Goal: Task Accomplishment & Management: Manage account settings

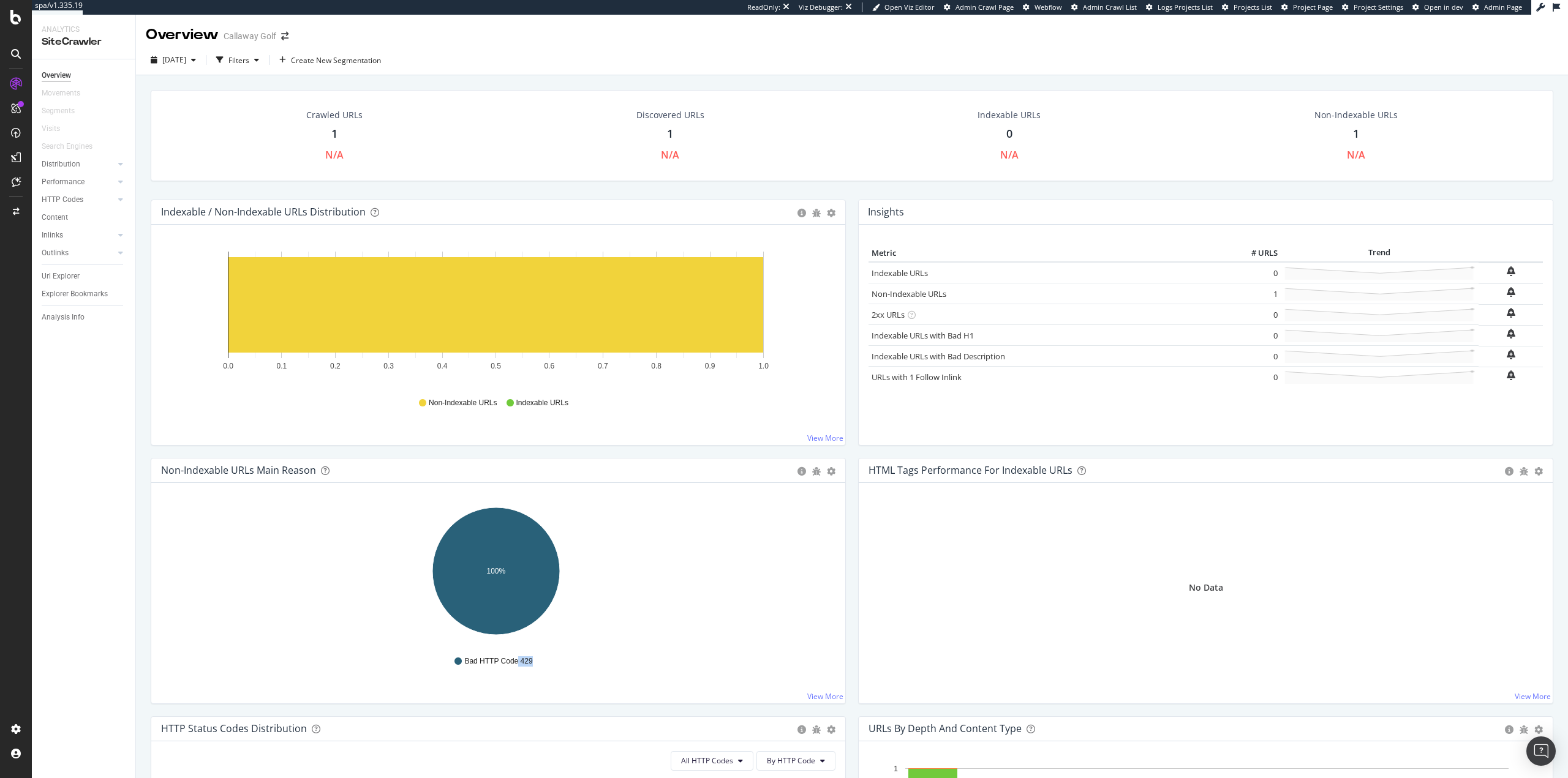
drag, startPoint x: 545, startPoint y: 663, endPoint x: 515, endPoint y: 663, distance: 30.0
click at [515, 663] on div "Bad HTTP Code 429" at bounding box center [498, 662] width 662 height 28
click at [501, 663] on span "Bad HTTP Code 429" at bounding box center [499, 662] width 68 height 10
drag, startPoint x: 538, startPoint y: 659, endPoint x: 478, endPoint y: 659, distance: 60.0
click at [478, 659] on div "Bad HTTP Code 429" at bounding box center [498, 662] width 662 height 28
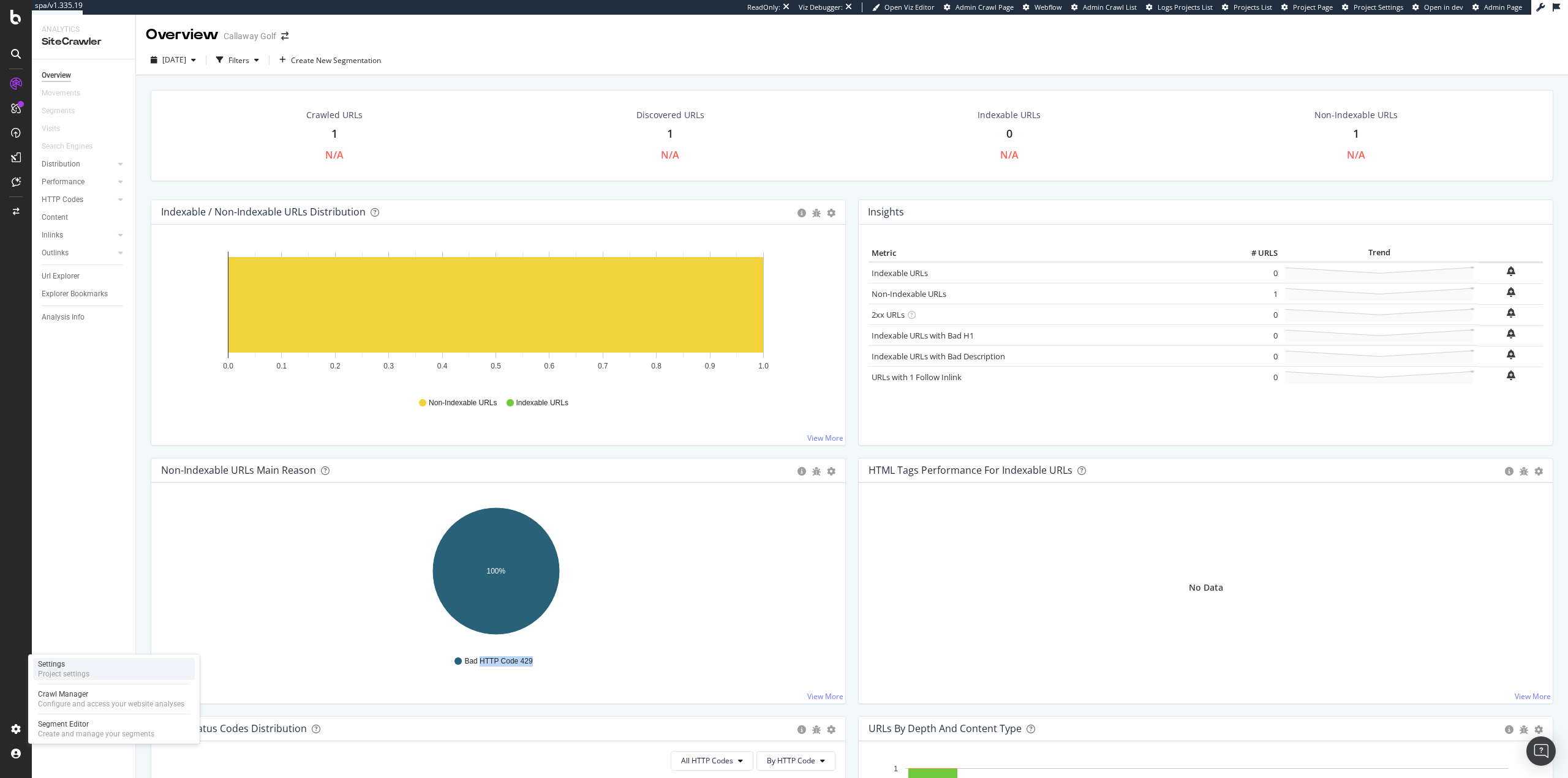
click at [85, 676] on div "Project settings" at bounding box center [63, 673] width 52 height 10
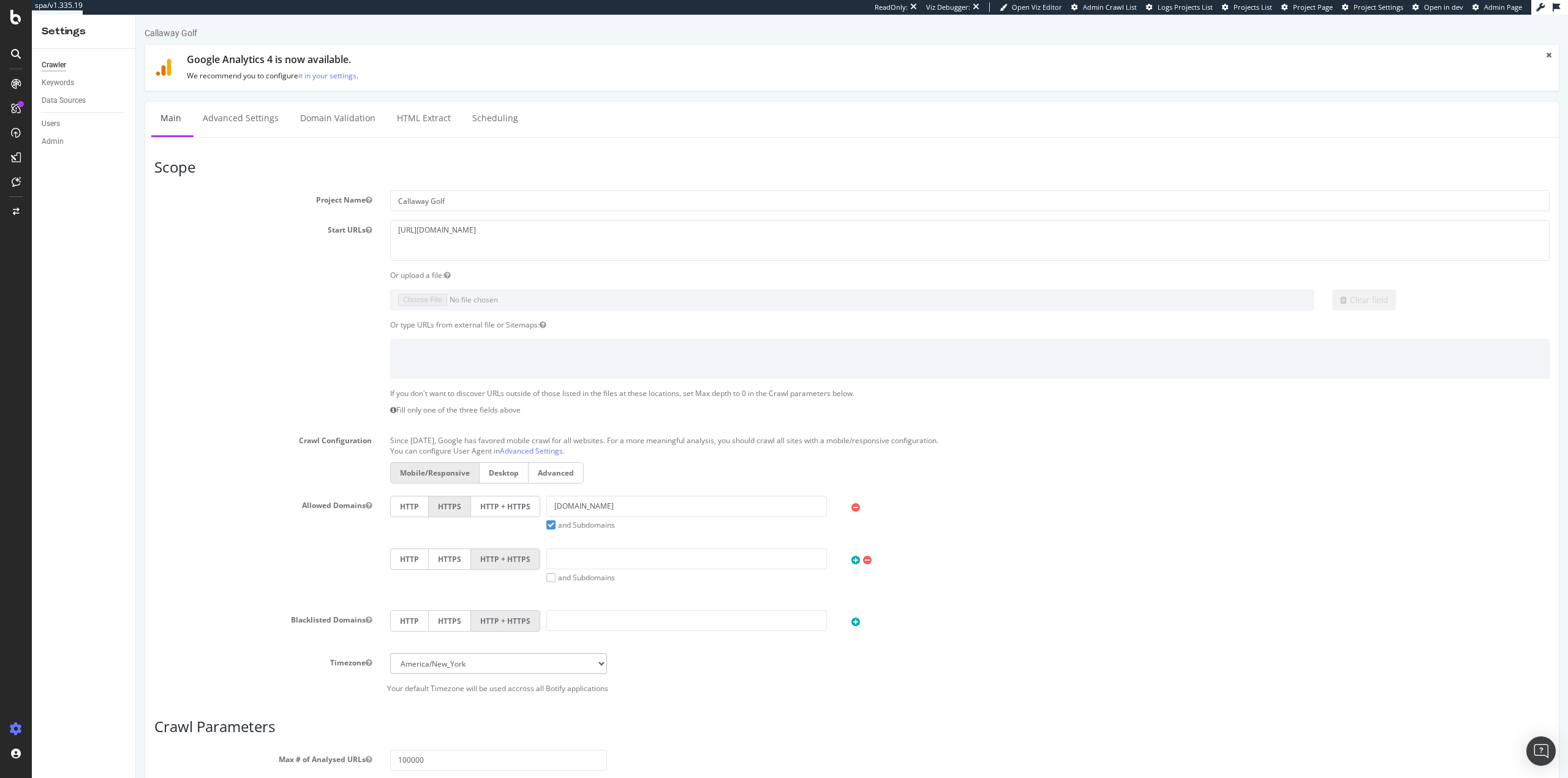
drag, startPoint x: 1426, startPoint y: 653, endPoint x: 1358, endPoint y: 573, distance: 105.0
click at [1426, 652] on div "HTTP HTTPS HTTP + HTTPS" at bounding box center [970, 631] width 1178 height 43
drag, startPoint x: 501, startPoint y: 229, endPoint x: 1508, endPoint y: 294, distance: 1009.1
click at [1523, 292] on section "Project Name Callaway Golf Start URLs https://www.callawaygolf.com/?utm_source=…" at bounding box center [852, 442] width 1395 height 503
type textarea "https://www.callawaygolf.com/"
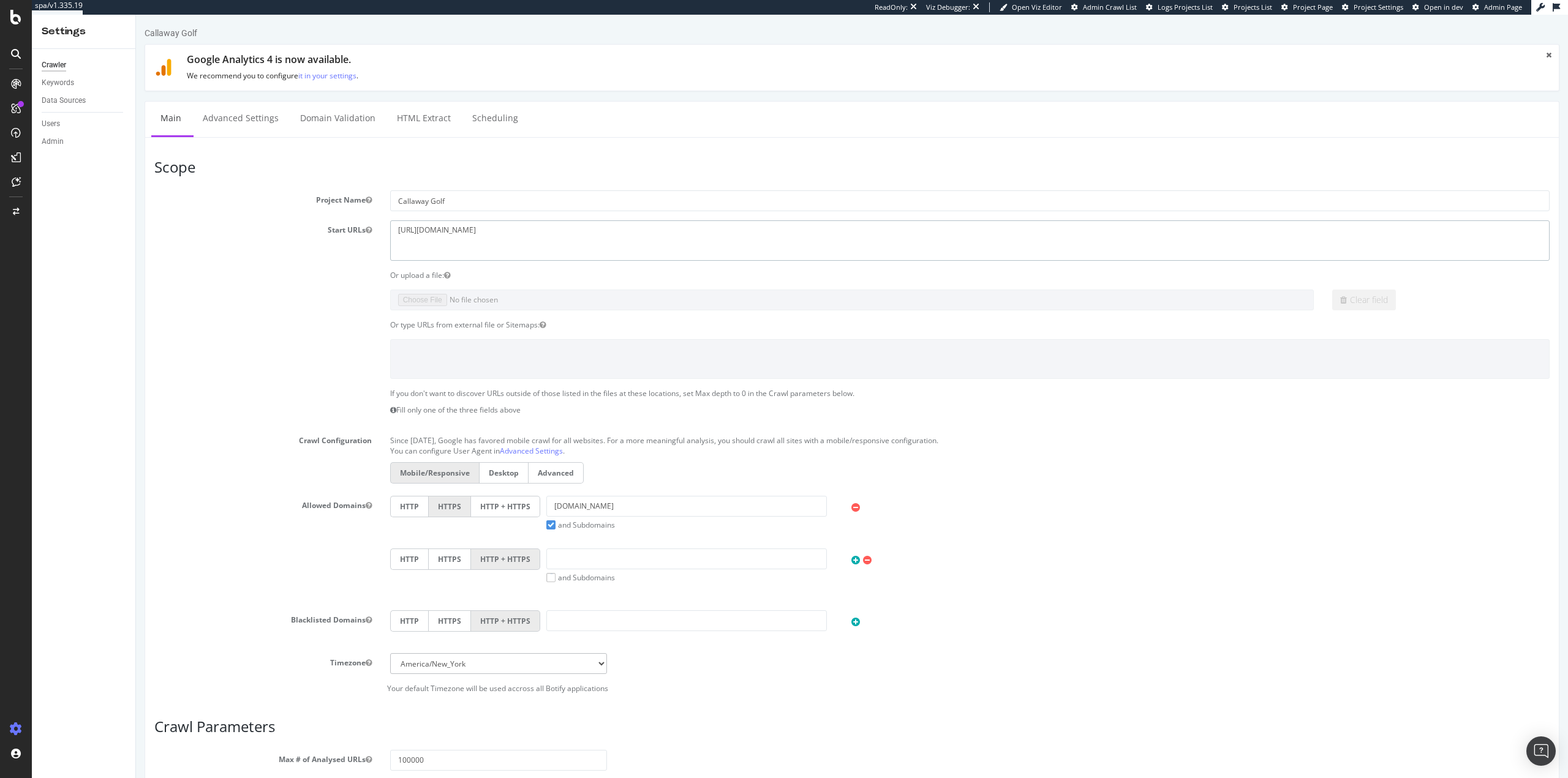
click at [652, 232] on textarea "https://www.callawaygolf.com/?utm_source=google&utm_medium=cpc&utm_campaign=G-S…" at bounding box center [970, 240] width 1159 height 40
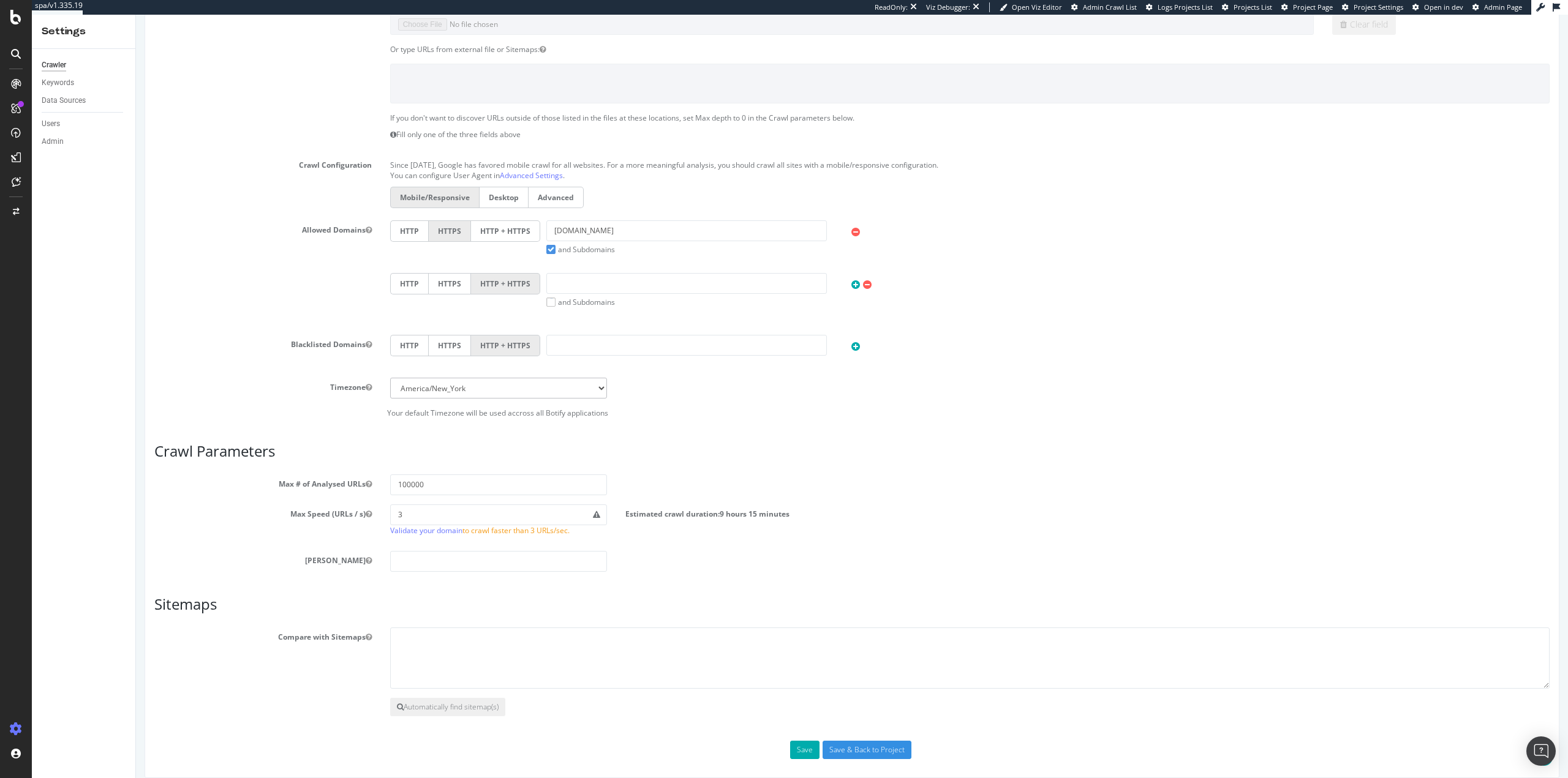
scroll to position [288, 0]
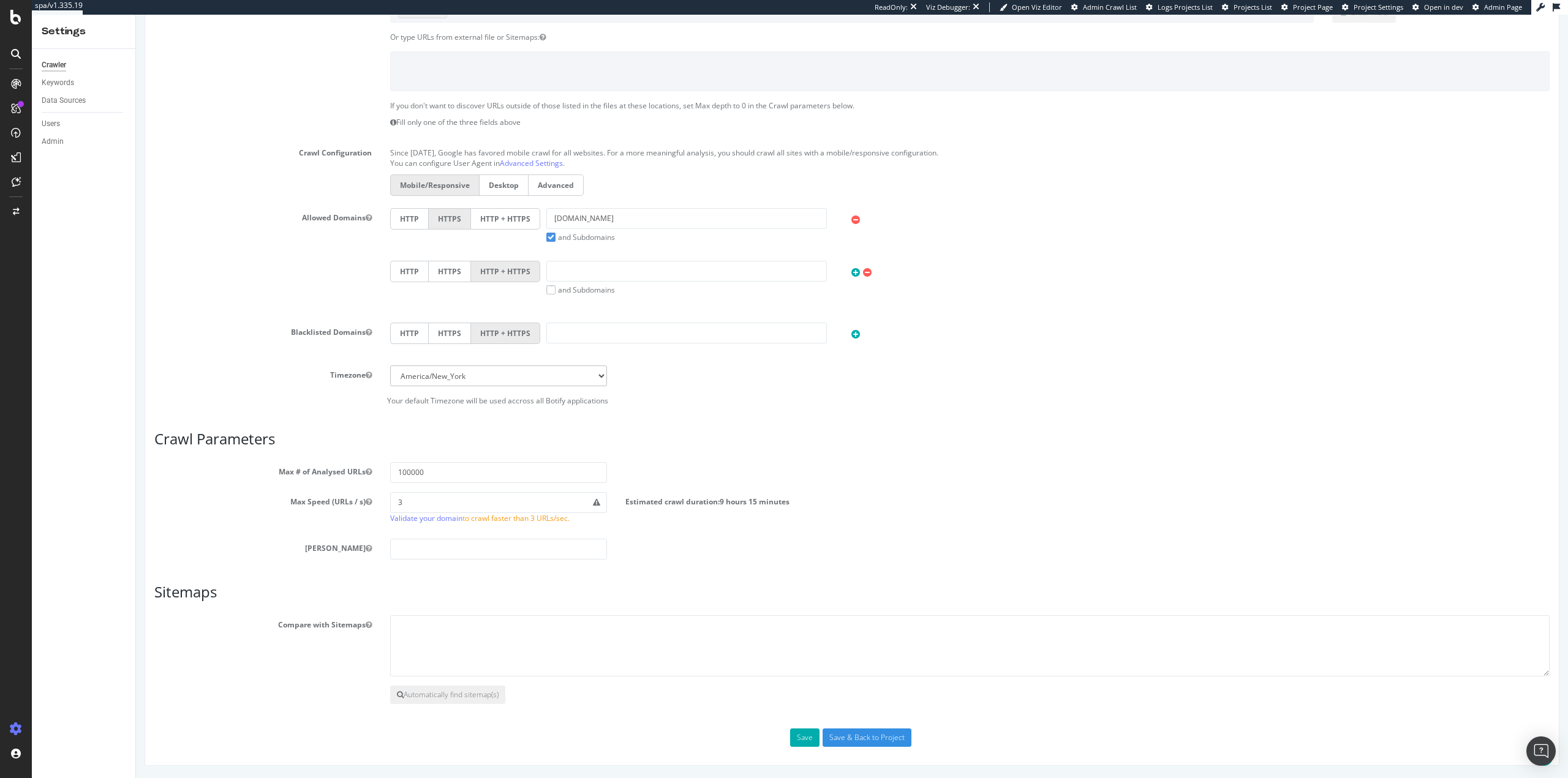
click at [497, 210] on label "HTTP + HTTPS" at bounding box center [505, 218] width 69 height 22
click at [136, 15] on input "HTTP + HTTPS" at bounding box center [136, 15] width 0 height 0
click at [733, 642] on textarea at bounding box center [970, 646] width 1159 height 61
paste textarea "https://www.callawaygolf.com/sitemap_index.xml"
type textarea "https://www.callawaygolf.com/sitemap_index.xml"
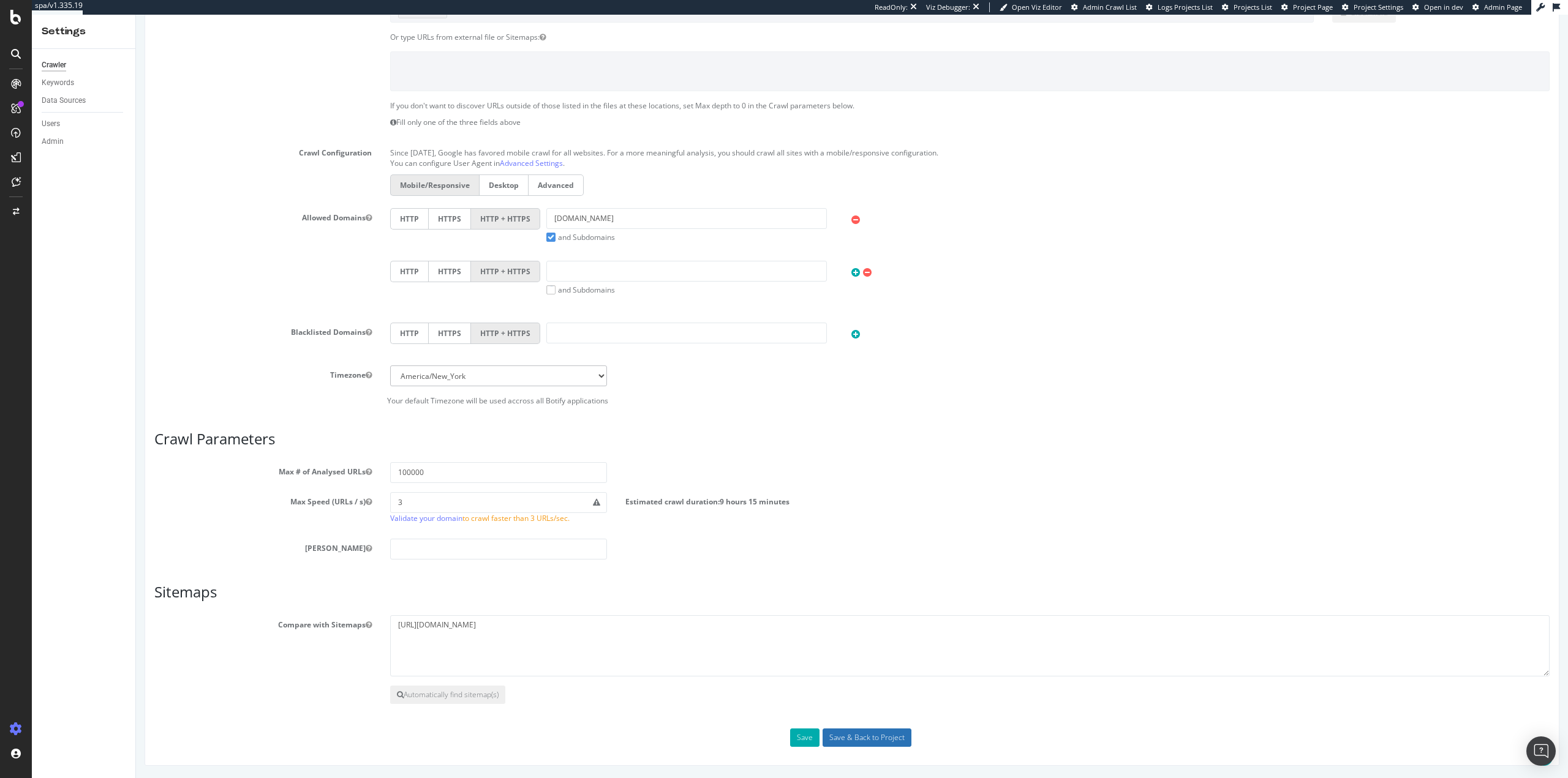
click at [836, 740] on input "Save & Back to Project" at bounding box center [867, 737] width 89 height 18
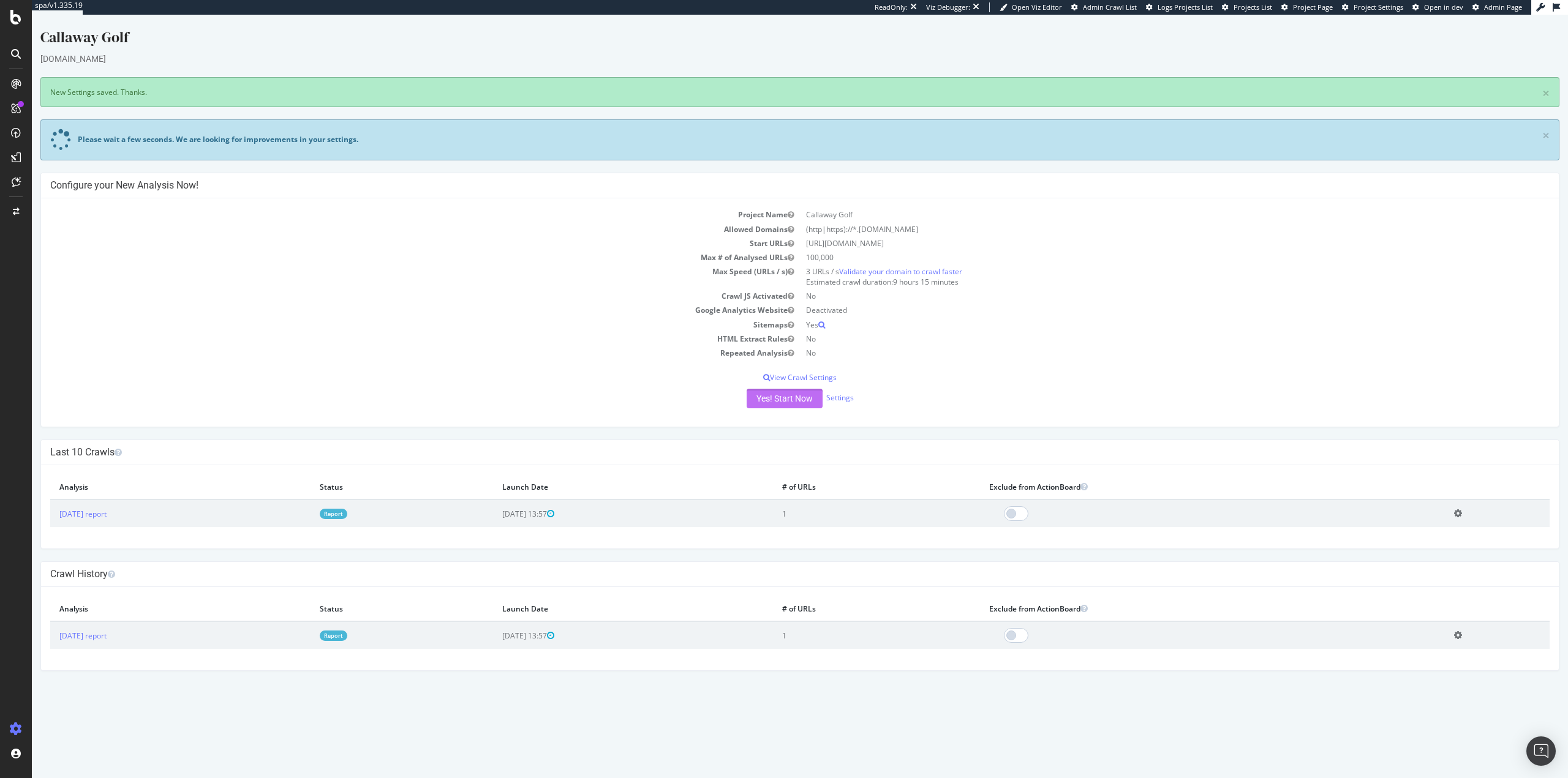
click at [778, 403] on button "Yes! Start Now" at bounding box center [784, 398] width 76 height 19
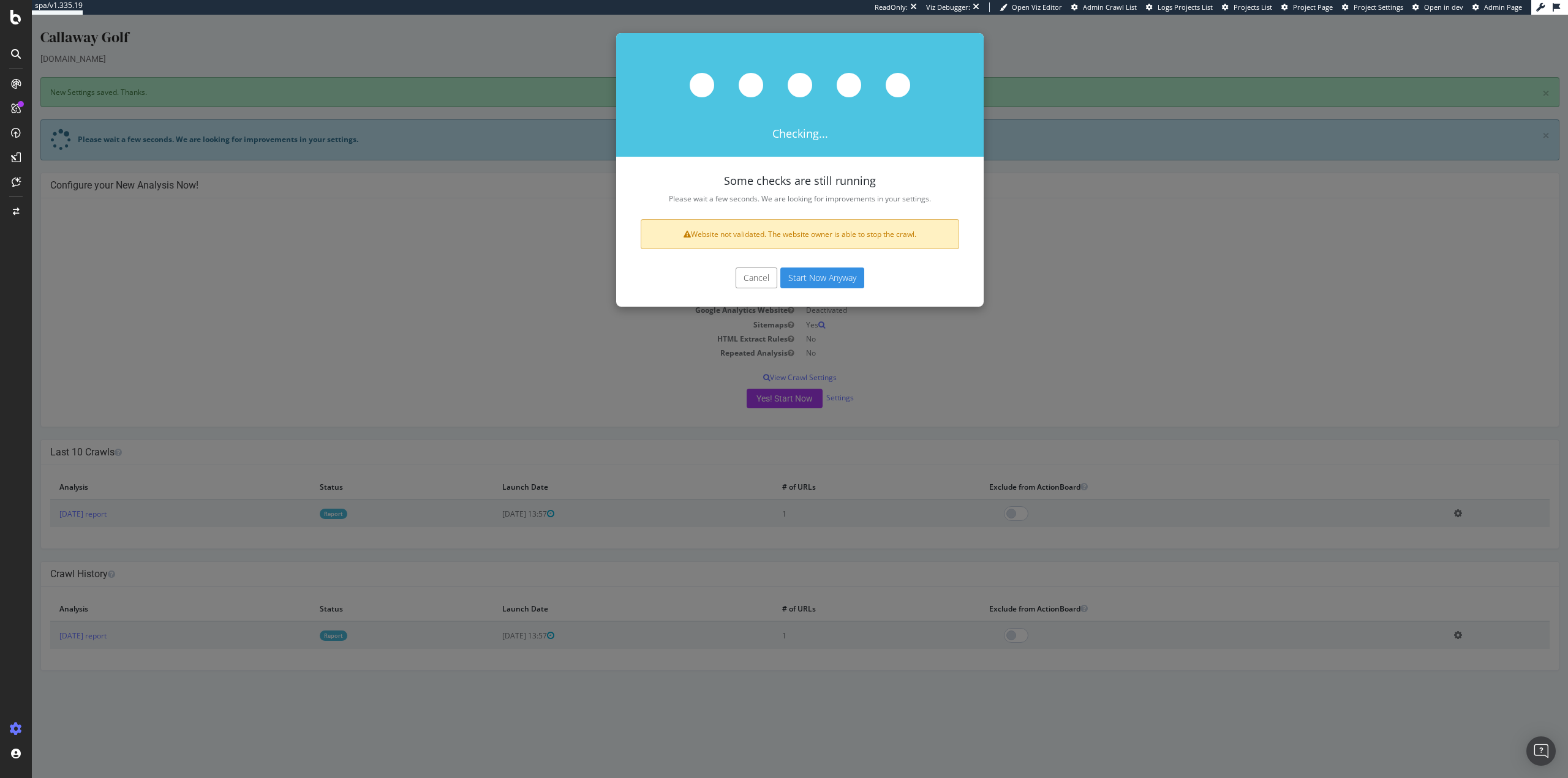
click at [794, 279] on button "Start Now Anyway" at bounding box center [822, 278] width 84 height 21
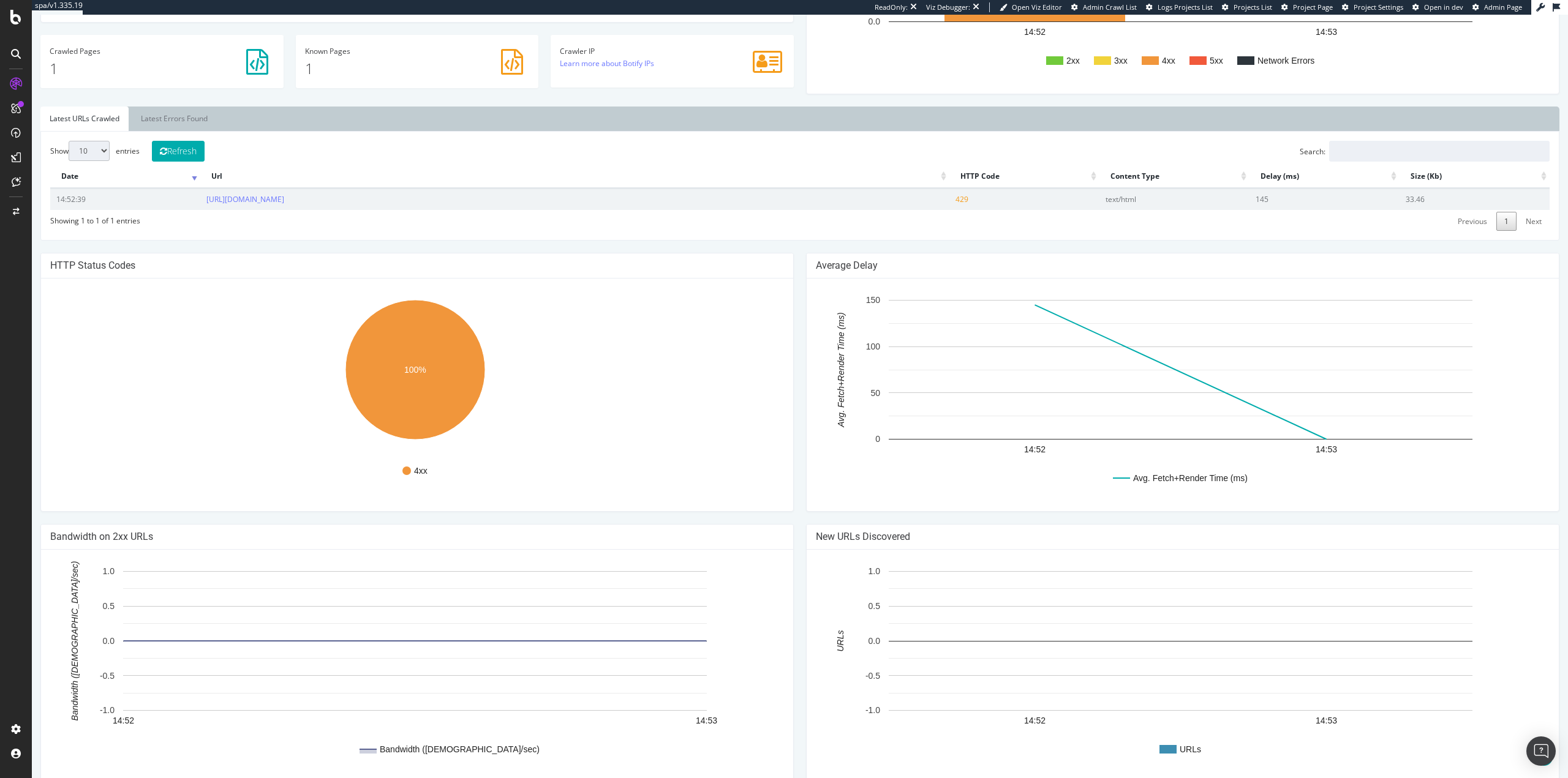
scroll to position [348, 0]
